Goal: Information Seeking & Learning: Find specific fact

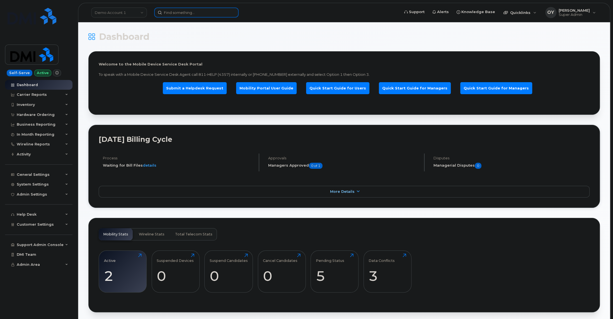
click at [182, 11] on input at bounding box center [196, 13] width 84 height 10
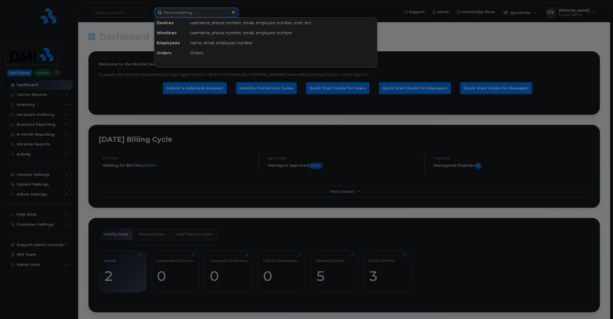
paste input "2019164073"
type input "2019164073"
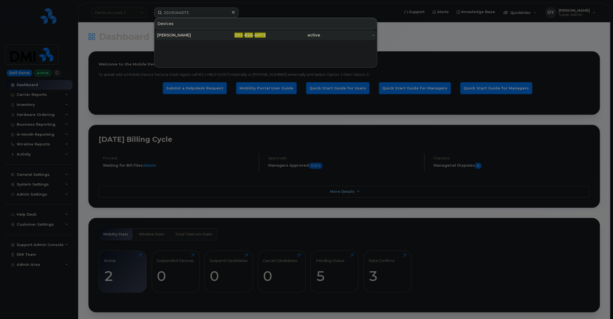
click at [207, 35] on div "[PERSON_NAME]" at bounding box center [184, 35] width 54 height 6
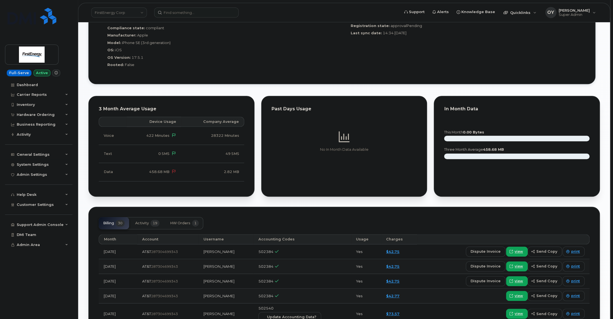
scroll to position [438, 0]
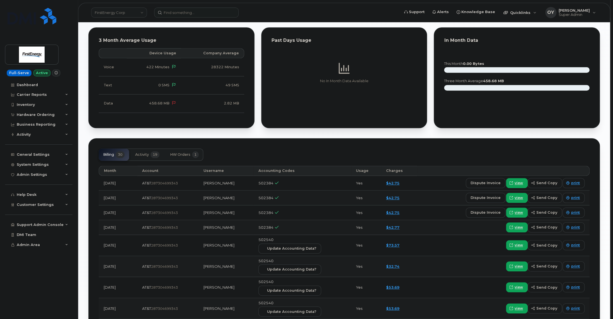
drag, startPoint x: 473, startPoint y: 227, endPoint x: 492, endPoint y: 229, distance: 19.3
click at [492, 229] on div "view send copy print" at bounding box center [503, 227] width 163 height 10
click at [518, 197] on span "view" at bounding box center [519, 197] width 8 height 5
